Goal: Task Accomplishment & Management: Use online tool/utility

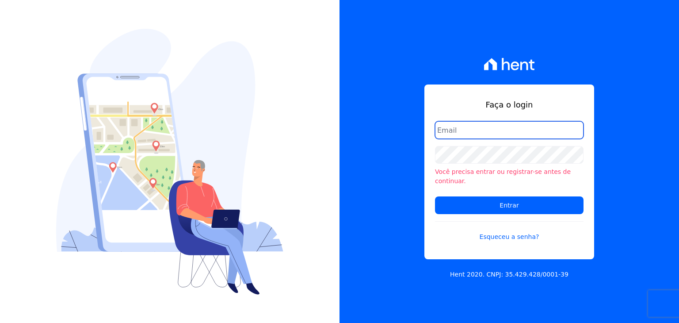
type input "[PERSON_NAME][EMAIL_ADDRESS][DOMAIN_NAME]"
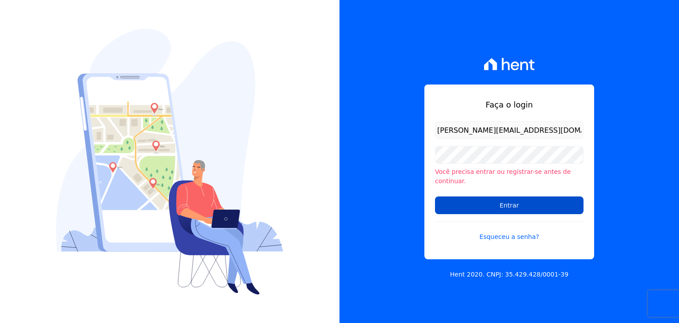
drag, startPoint x: 527, startPoint y: 210, endPoint x: 526, endPoint y: 204, distance: 6.3
click at [526, 204] on form "[PERSON_NAME][EMAIL_ADDRESS][DOMAIN_NAME] Você precisa entrar ou registrar-se a…" at bounding box center [509, 186] width 149 height 131
click at [526, 204] on input "Entrar" at bounding box center [509, 205] width 149 height 18
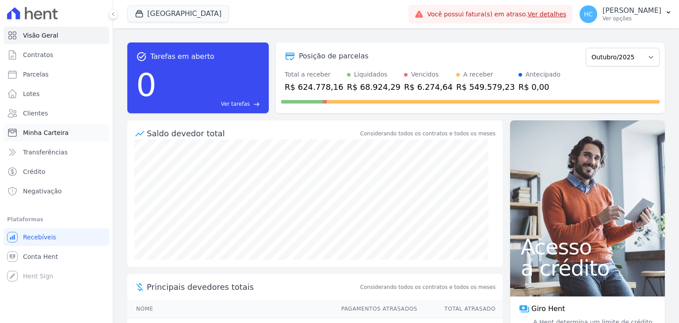
click at [25, 139] on link "Minha Carteira" at bounding box center [57, 133] width 106 height 18
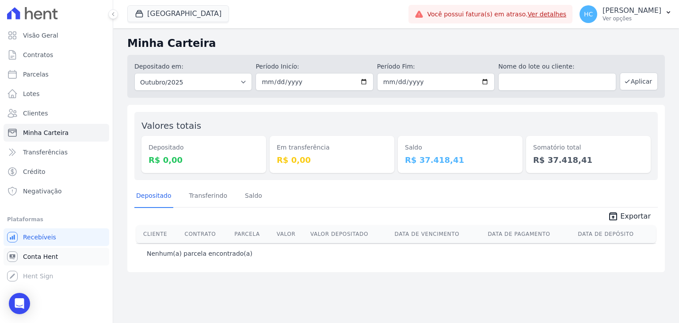
click at [48, 259] on span "Conta Hent" at bounding box center [40, 256] width 35 height 9
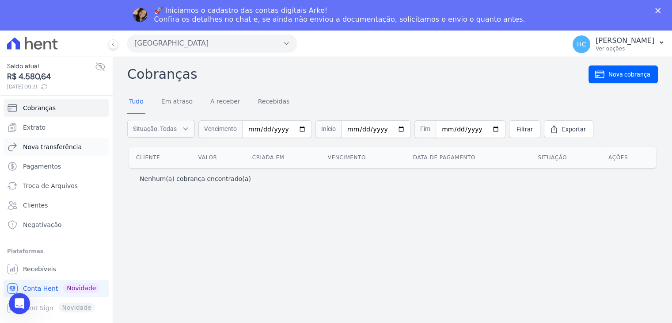
click at [74, 147] on span "Nova transferência" at bounding box center [52, 146] width 59 height 9
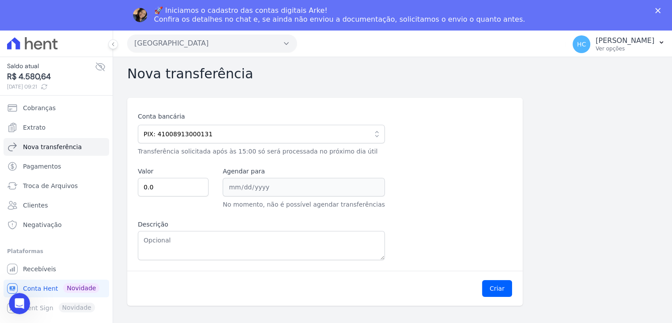
click at [32, 72] on span "R$ 4.580,64" at bounding box center [51, 77] width 88 height 12
copy span "4.580,64"
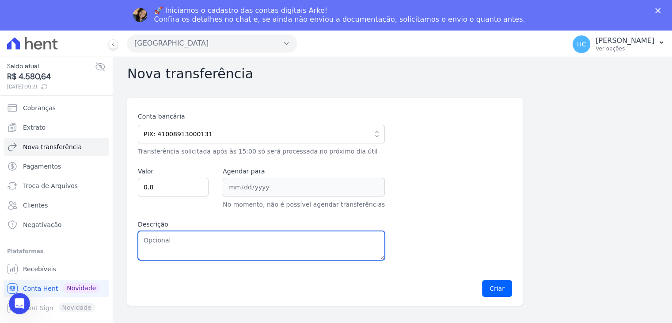
click at [168, 239] on textarea "Descrição" at bounding box center [261, 245] width 247 height 29
paste textarea "4.580,64"
click at [149, 242] on textarea "4.580,64" at bounding box center [261, 245] width 247 height 29
click at [149, 242] on textarea "4580,64" at bounding box center [261, 245] width 247 height 29
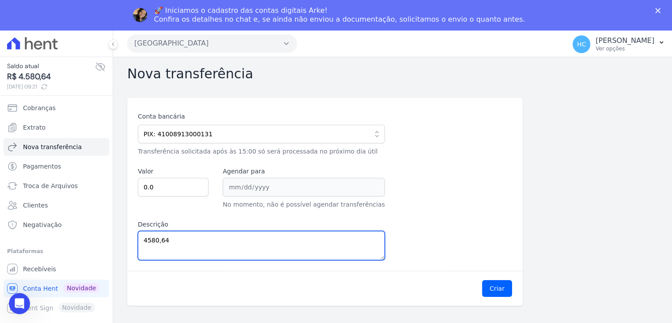
type textarea "4580,64"
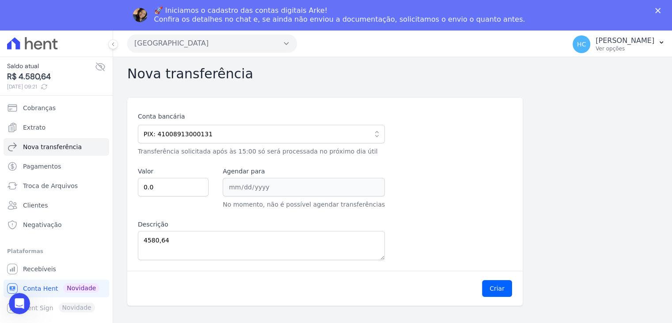
click at [170, 177] on div "Valor 0.0" at bounding box center [173, 188] width 71 height 42
click at [170, 183] on input "0.0" at bounding box center [173, 187] width 71 height 19
paste input "458064"
click at [177, 188] on input "0.0458064" at bounding box center [173, 187] width 71 height 19
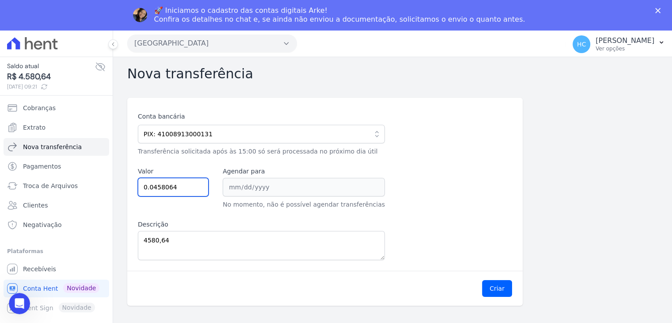
click at [177, 188] on input "0.0458064" at bounding box center [173, 187] width 71 height 19
paste input "4580."
type input "4580.64"
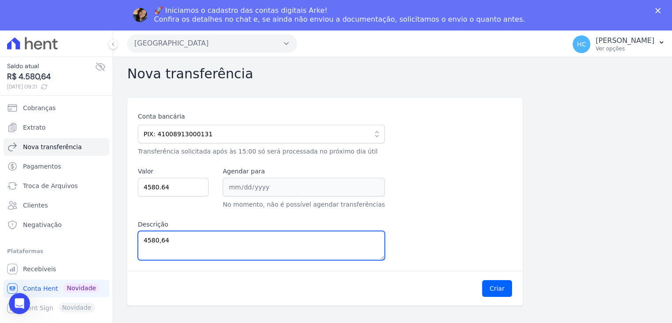
click at [221, 238] on textarea "4580,64" at bounding box center [261, 245] width 247 height 29
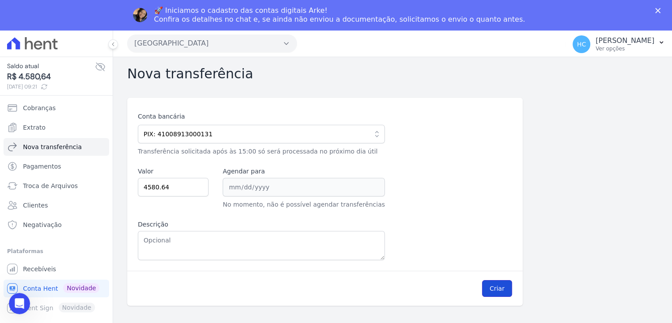
click at [497, 282] on button "Criar" at bounding box center [497, 288] width 30 height 17
